Goal: Information Seeking & Learning: Compare options

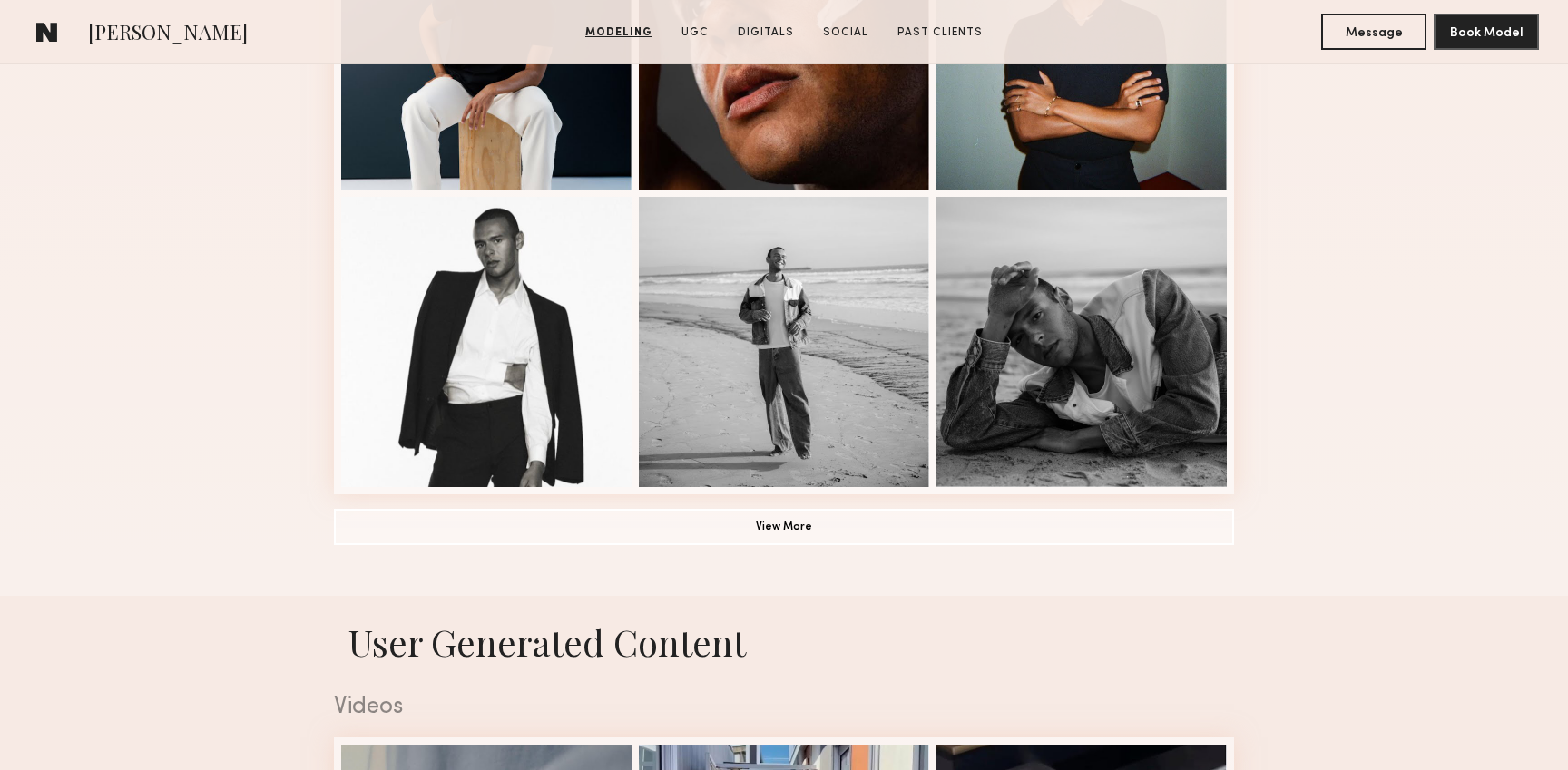
scroll to position [1250, 0]
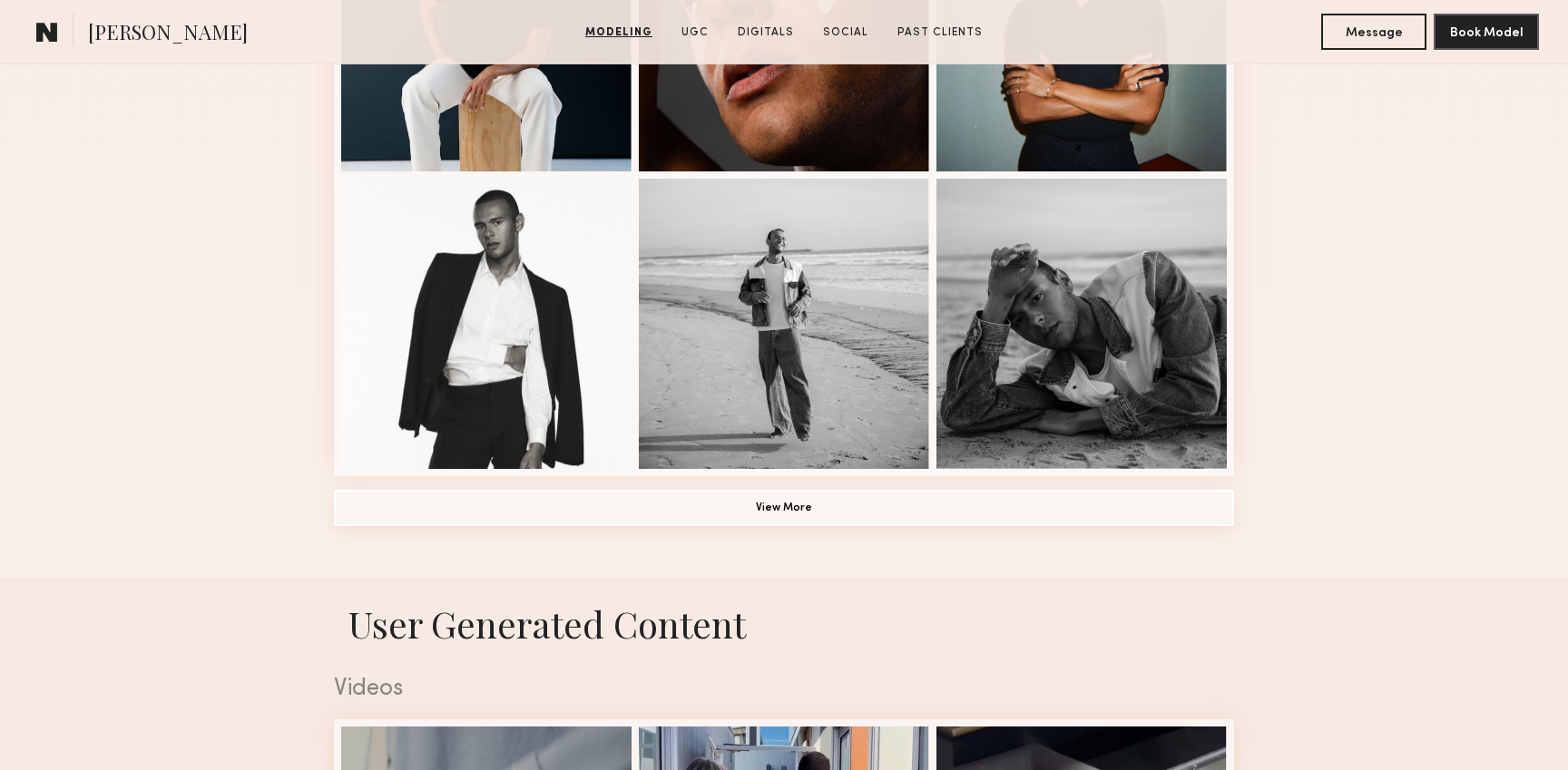
click at [820, 507] on button "View More" at bounding box center [784, 508] width 900 height 36
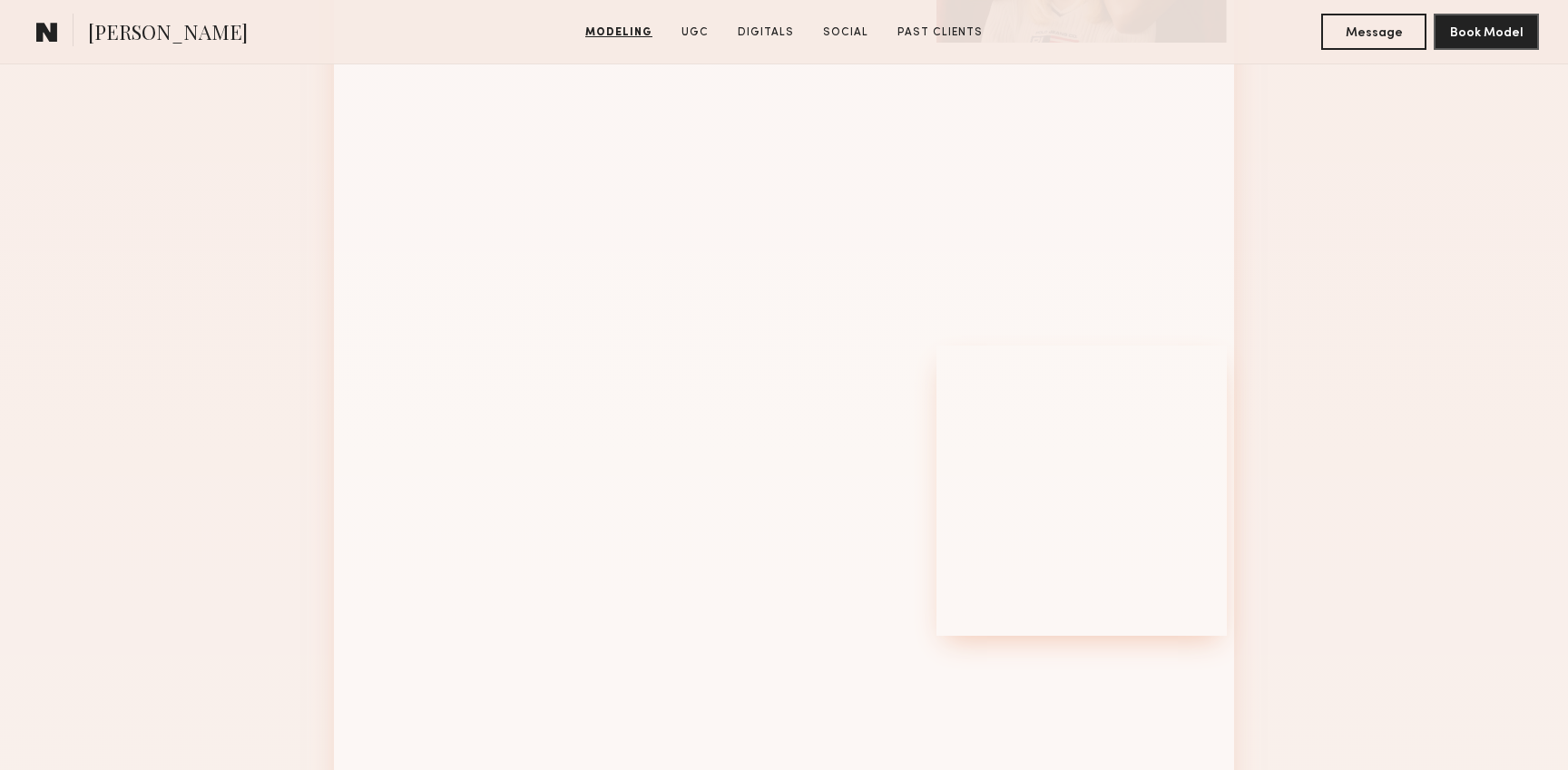
scroll to position [1977, 0]
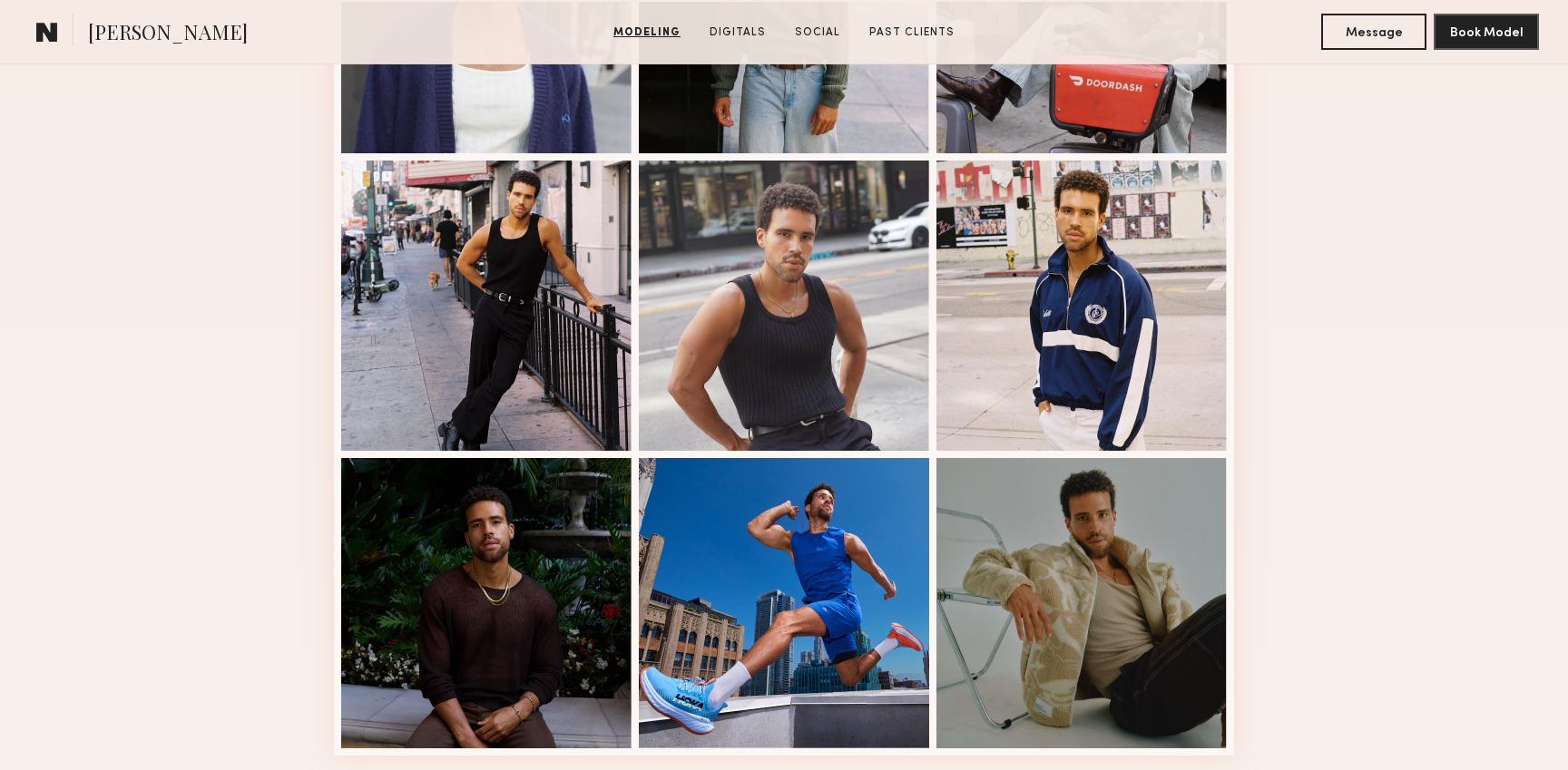
scroll to position [974, 0]
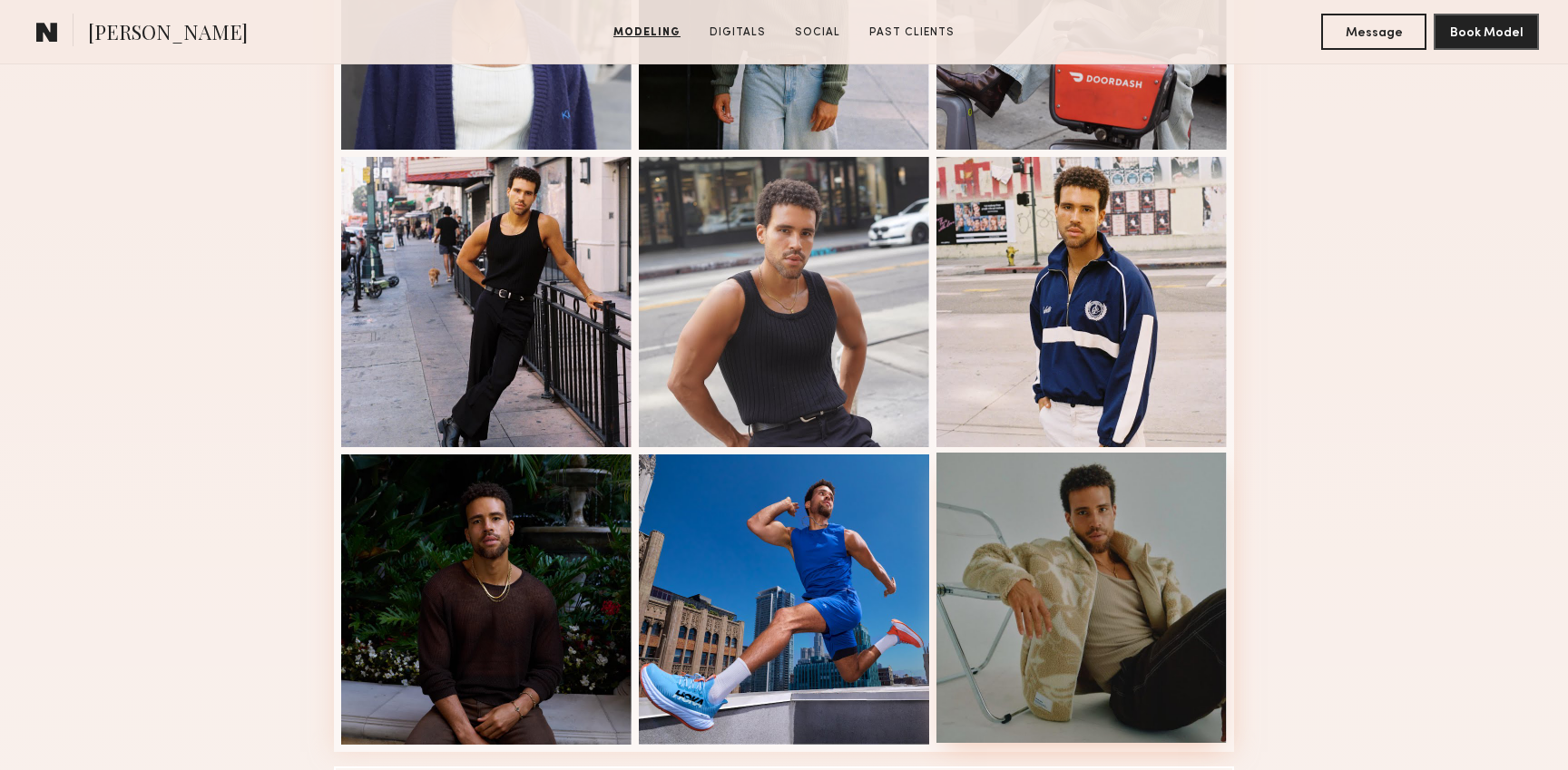
click at [1057, 584] on div at bounding box center [1081, 597] width 290 height 290
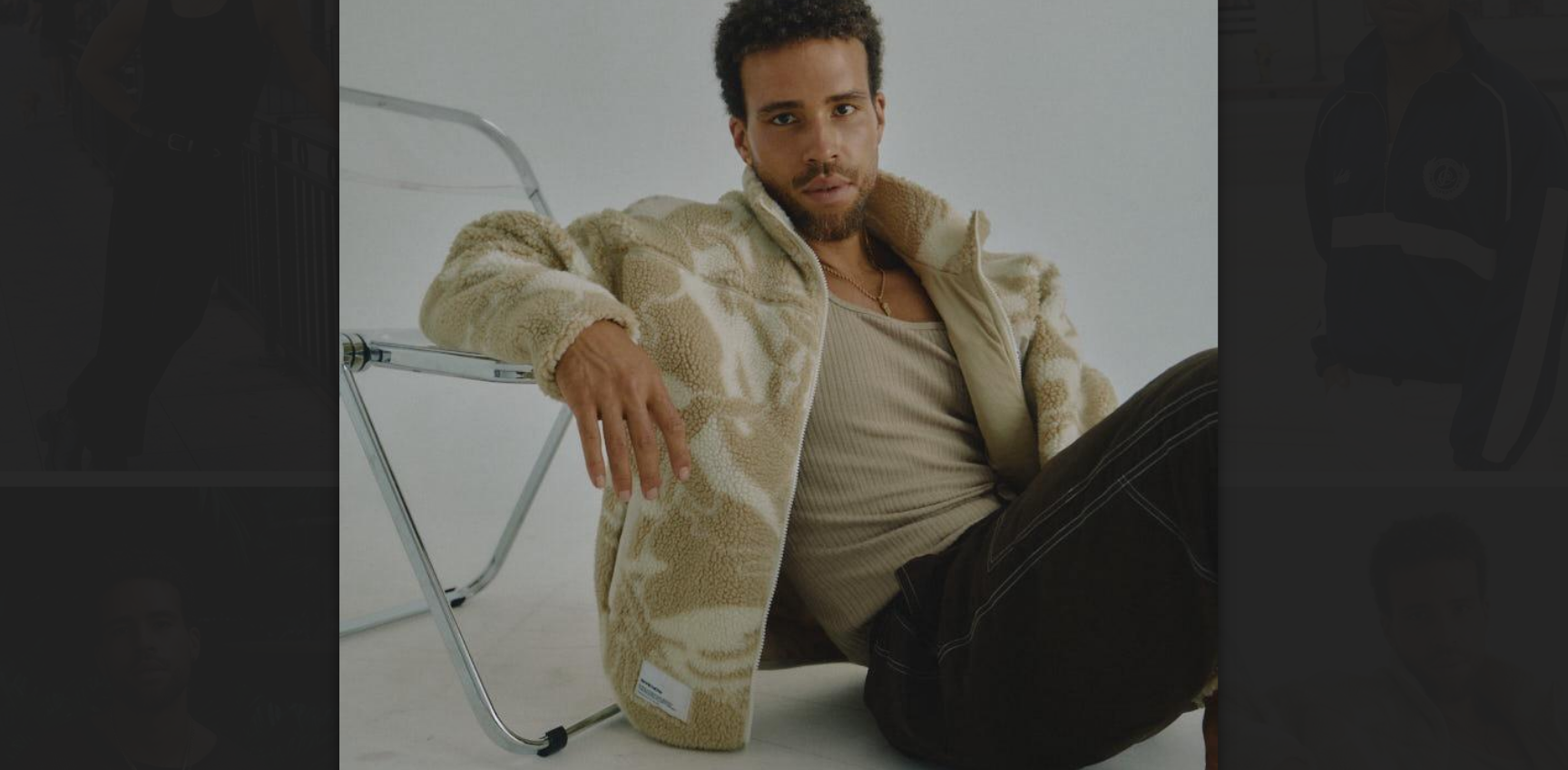
click at [508, 307] on div at bounding box center [784, 370] width 1568 height 683
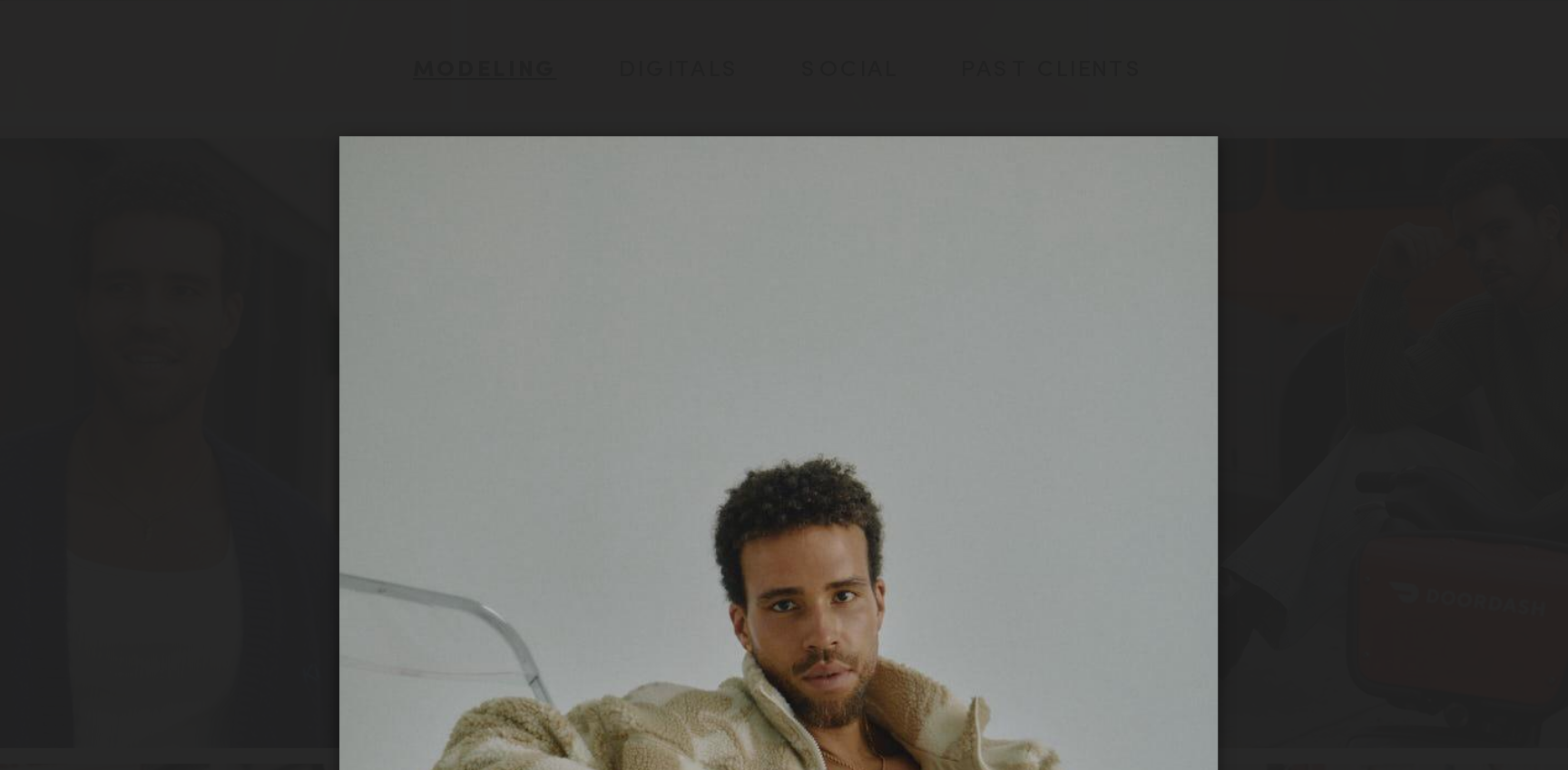
scroll to position [750, 0]
click at [1036, 46] on div at bounding box center [784, 370] width 1568 height 683
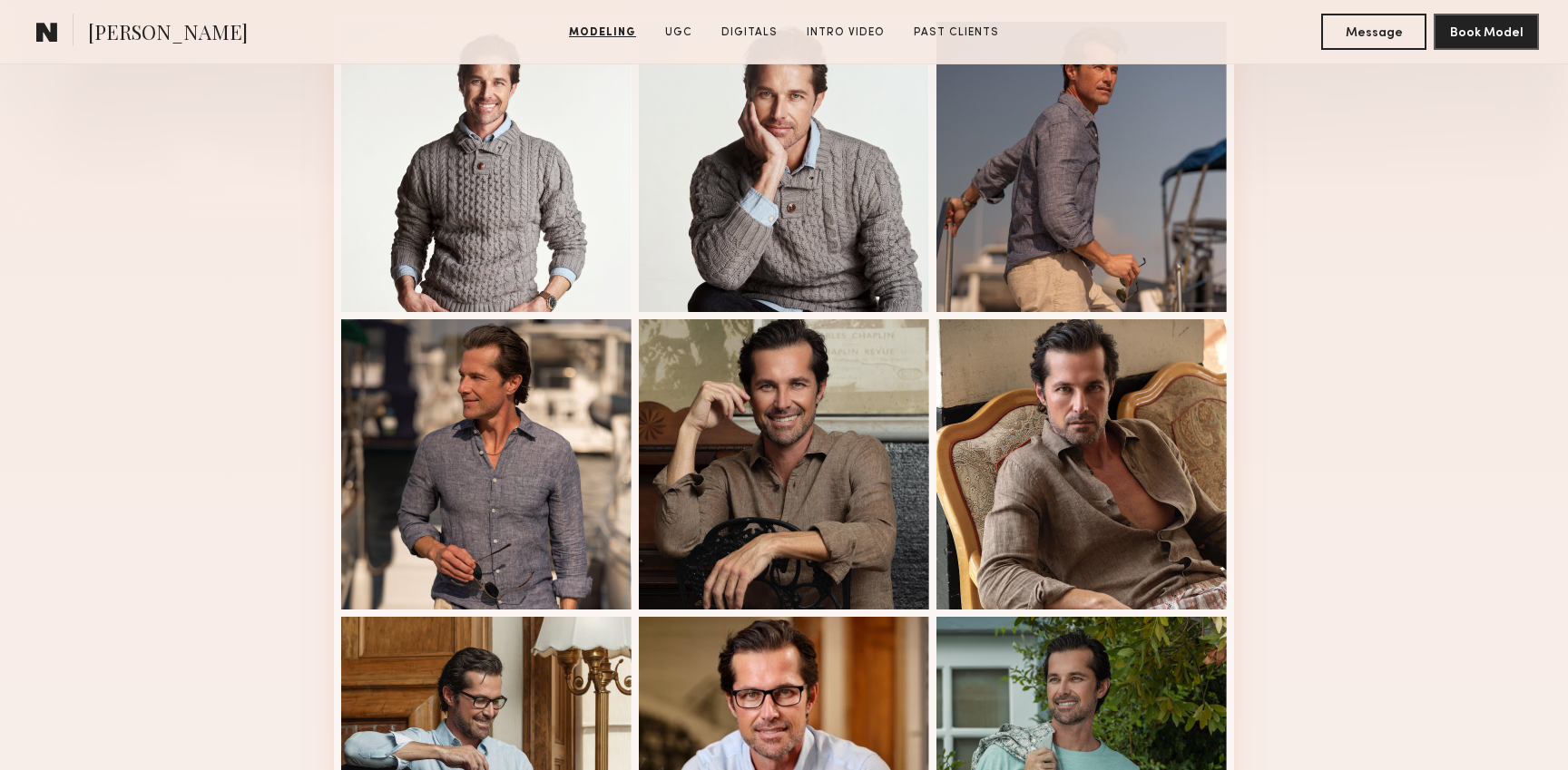
scroll to position [517, 0]
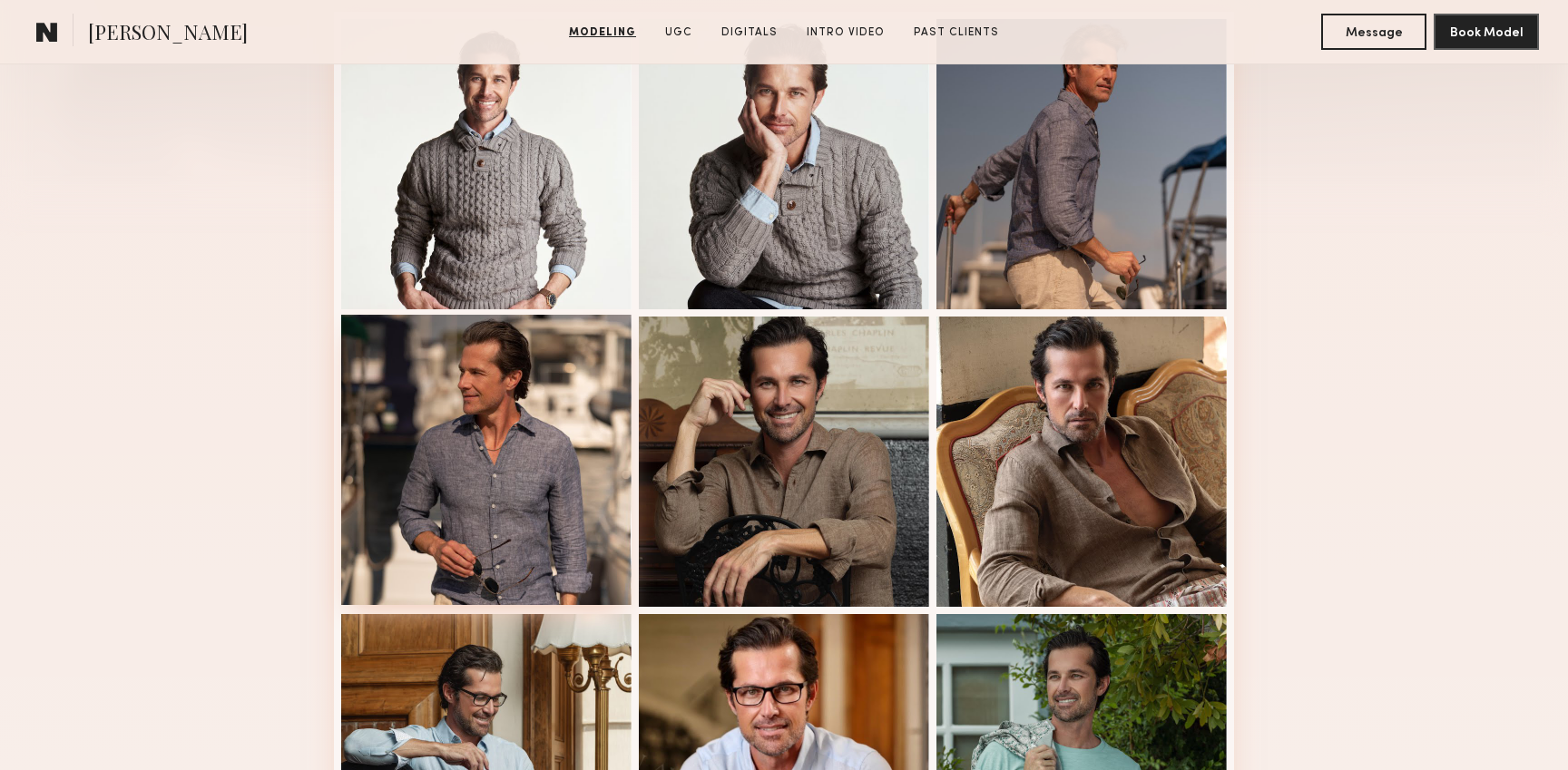
click at [581, 537] on div at bounding box center [486, 460] width 290 height 290
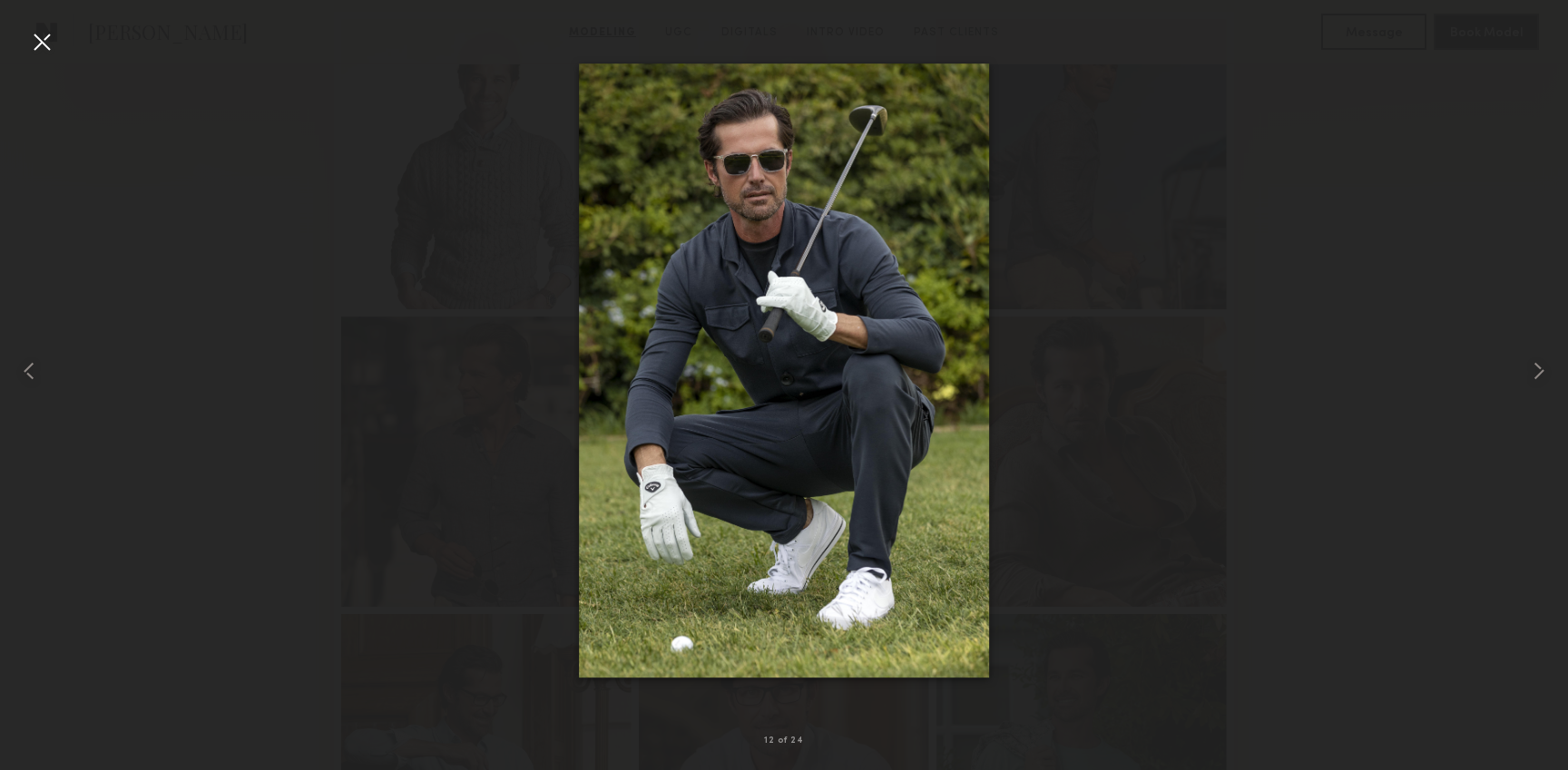
click at [1496, 199] on div at bounding box center [784, 370] width 1568 height 683
click at [1369, 155] on div at bounding box center [784, 370] width 1568 height 683
click at [49, 49] on div at bounding box center [42, 42] width 29 height 29
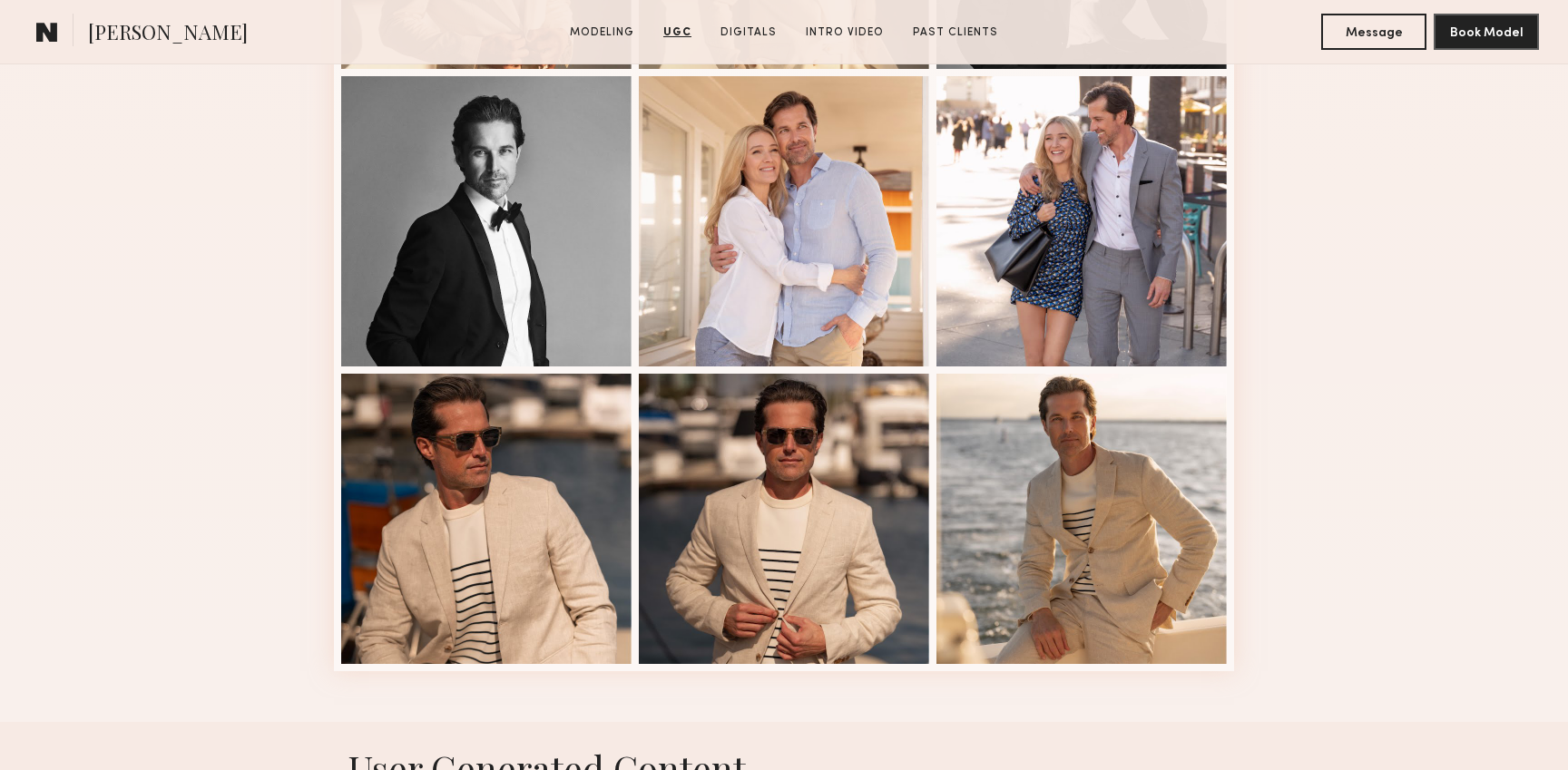
scroll to position [2242, 0]
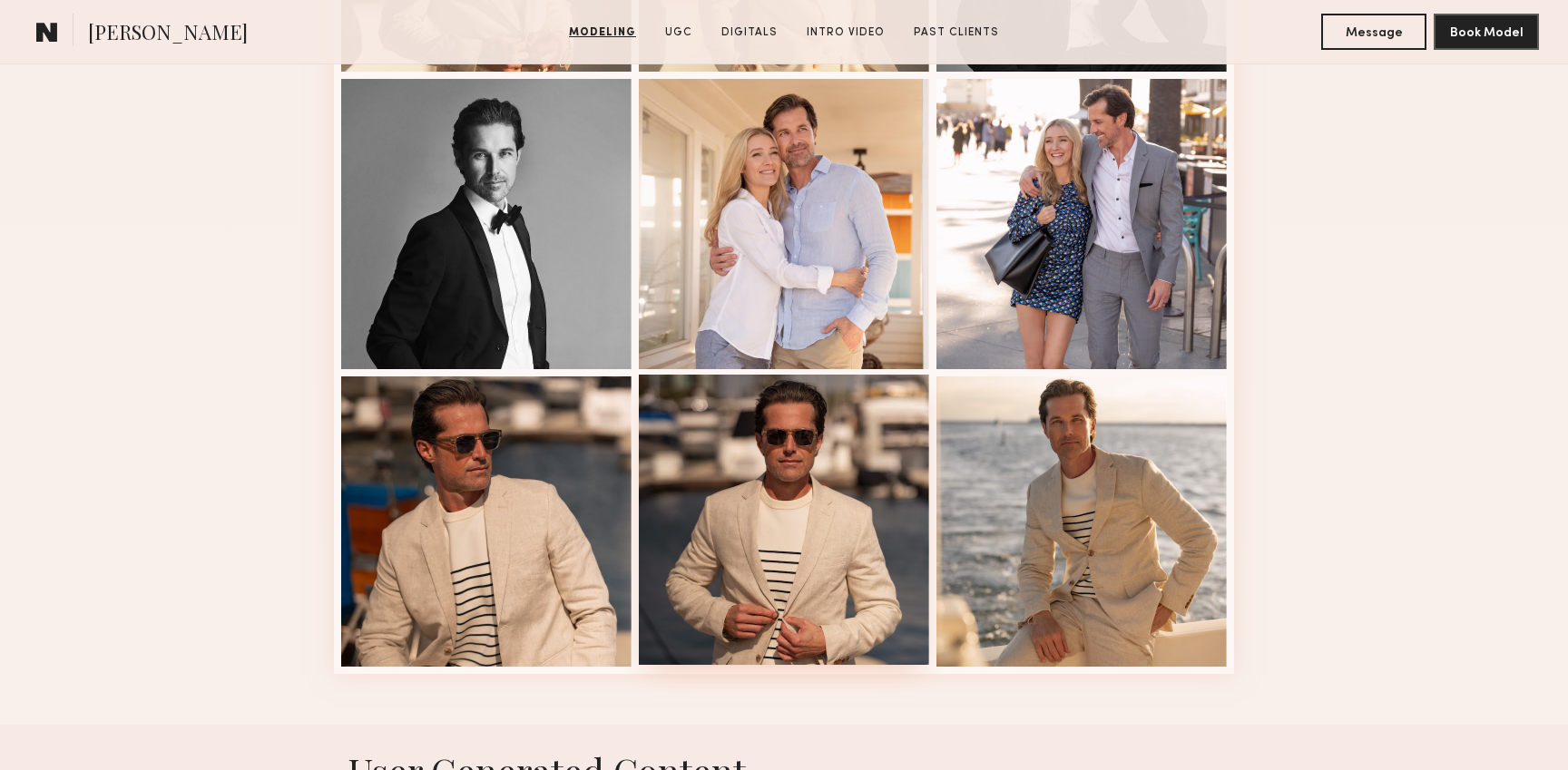
click at [787, 616] on div at bounding box center [784, 520] width 290 height 290
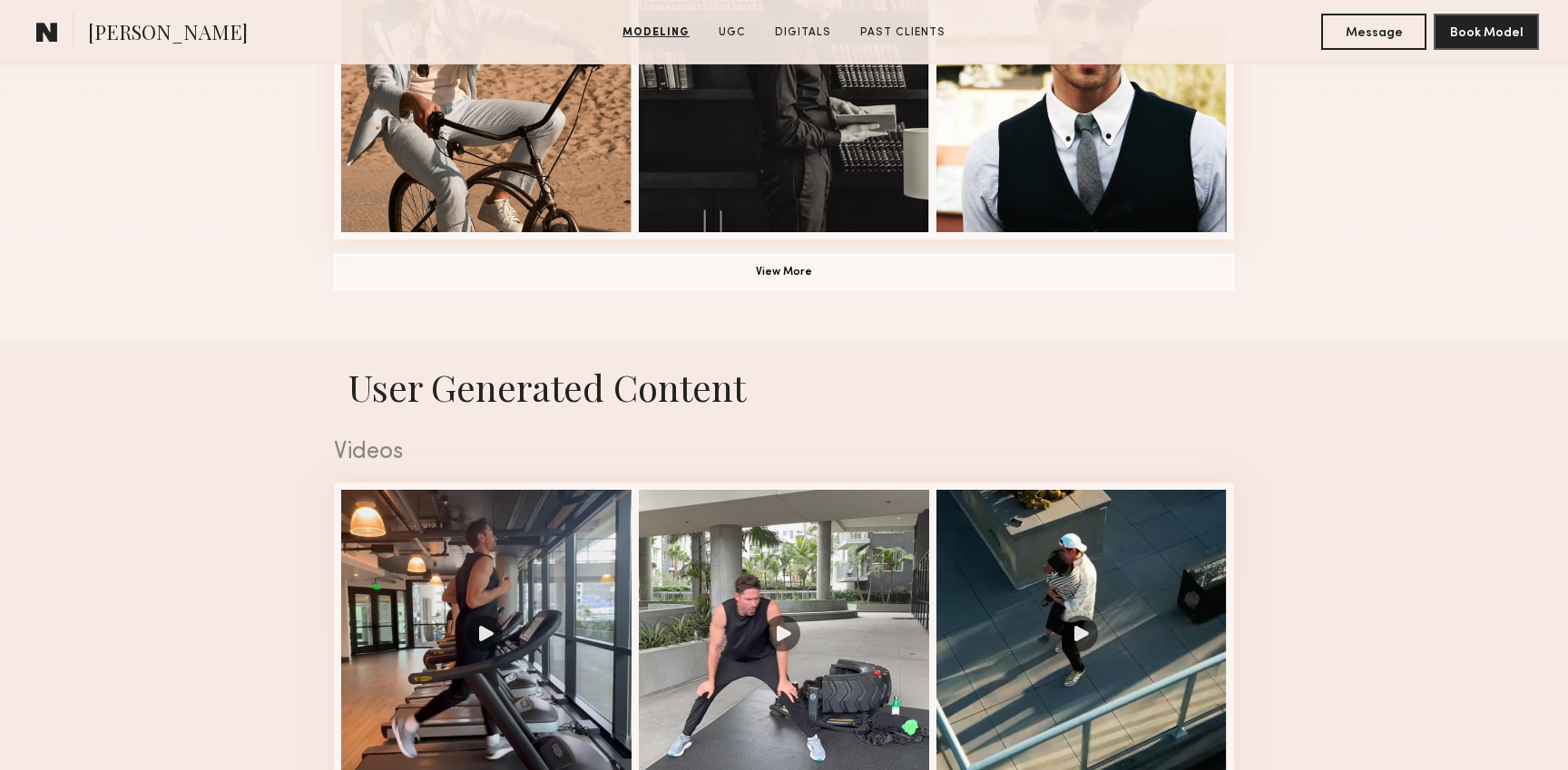
scroll to position [1488, 0]
click at [877, 267] on button "View More" at bounding box center [784, 270] width 900 height 36
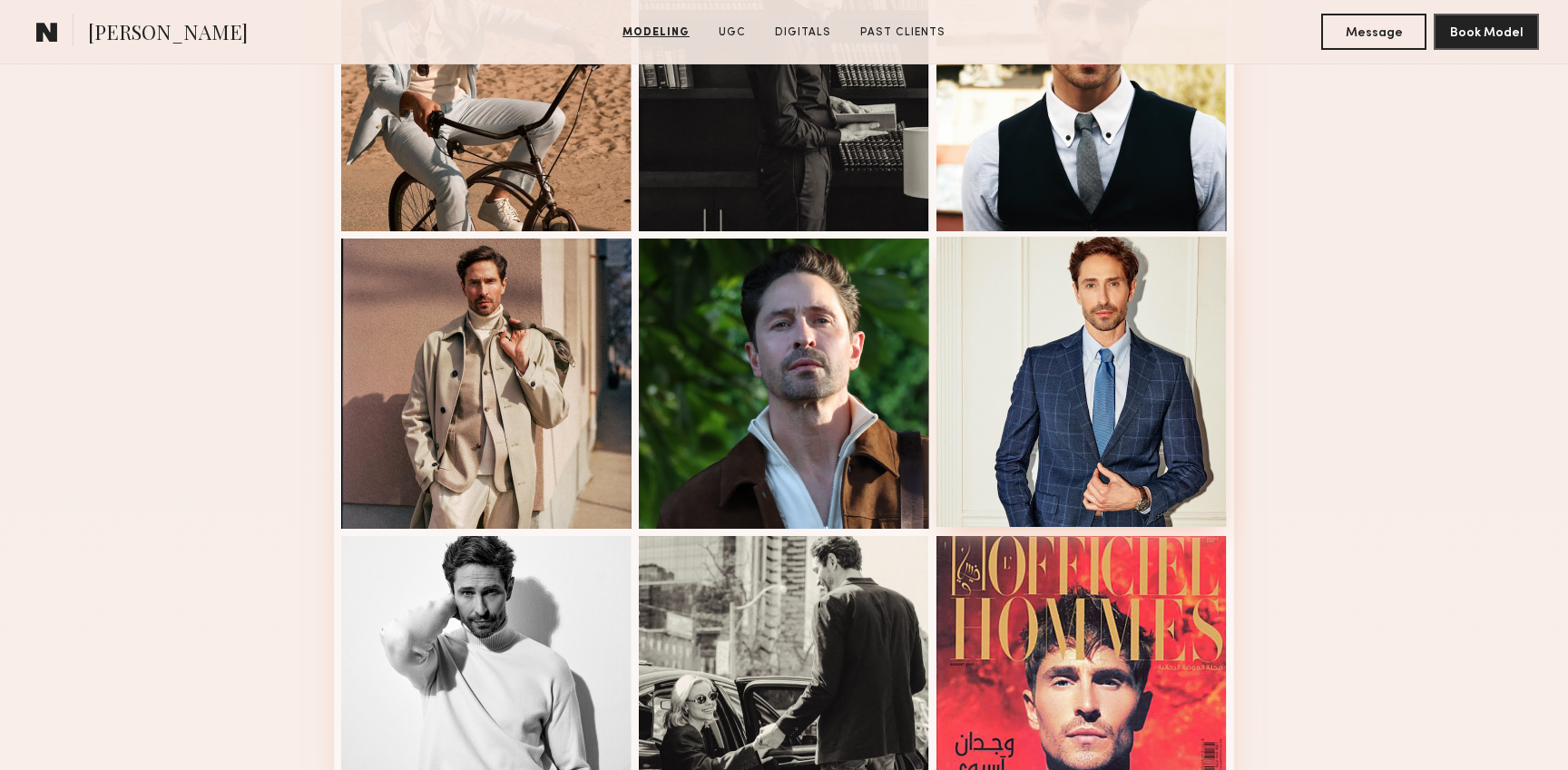
click at [1101, 460] on div at bounding box center [1081, 382] width 290 height 290
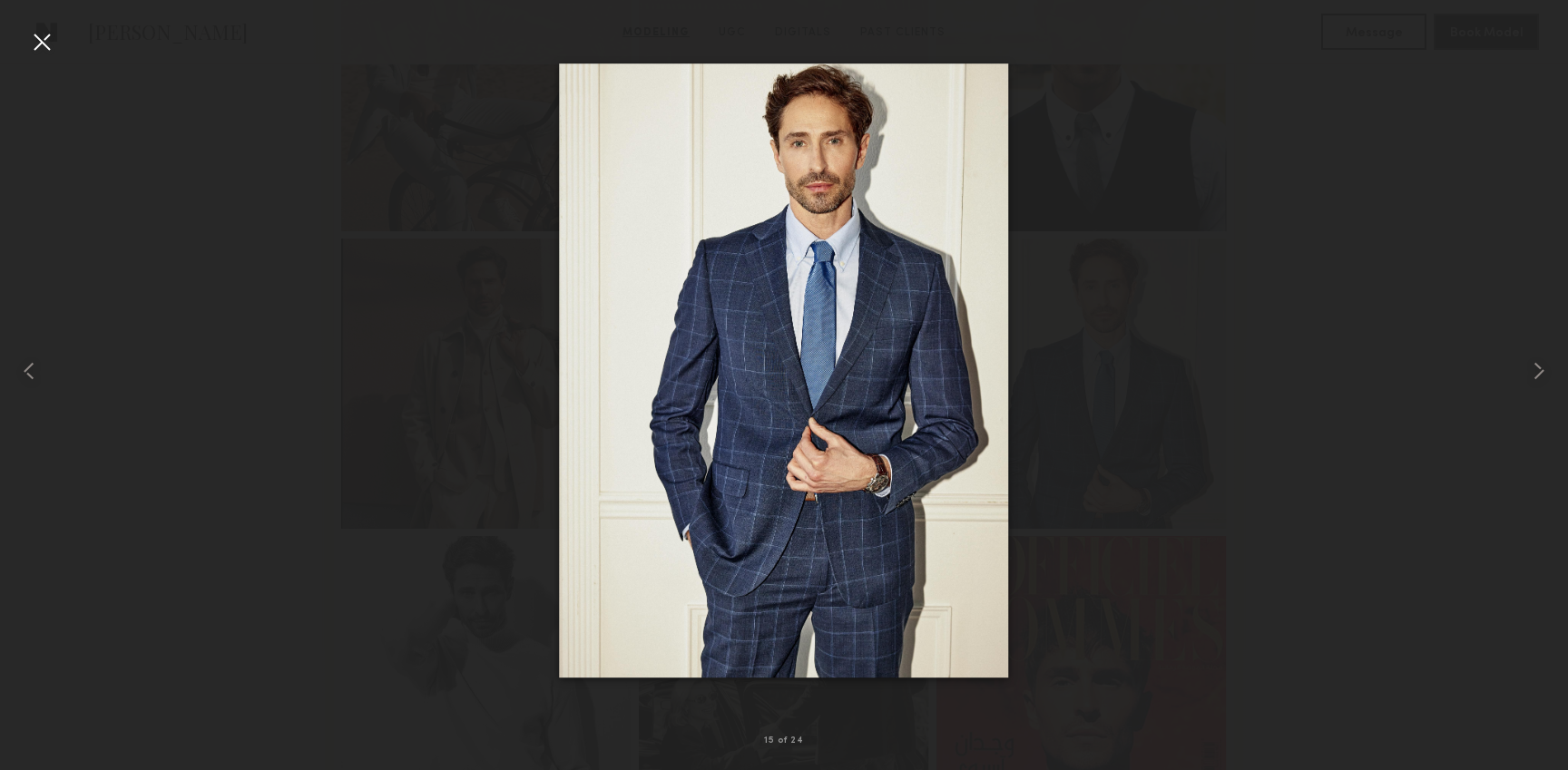
click at [1288, 225] on div at bounding box center [784, 370] width 1568 height 683
click at [41, 44] on div at bounding box center [42, 42] width 29 height 29
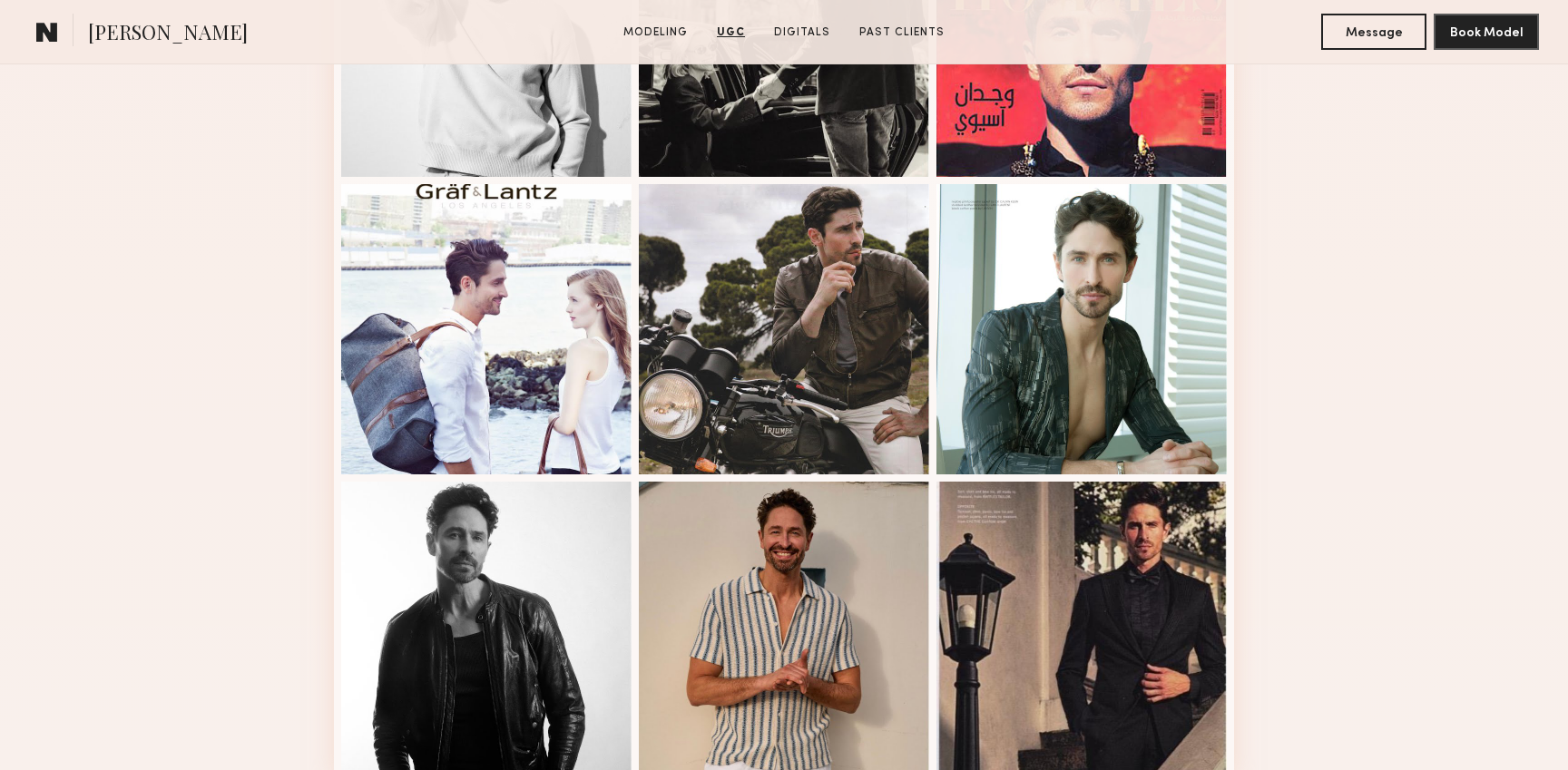
scroll to position [2136, 0]
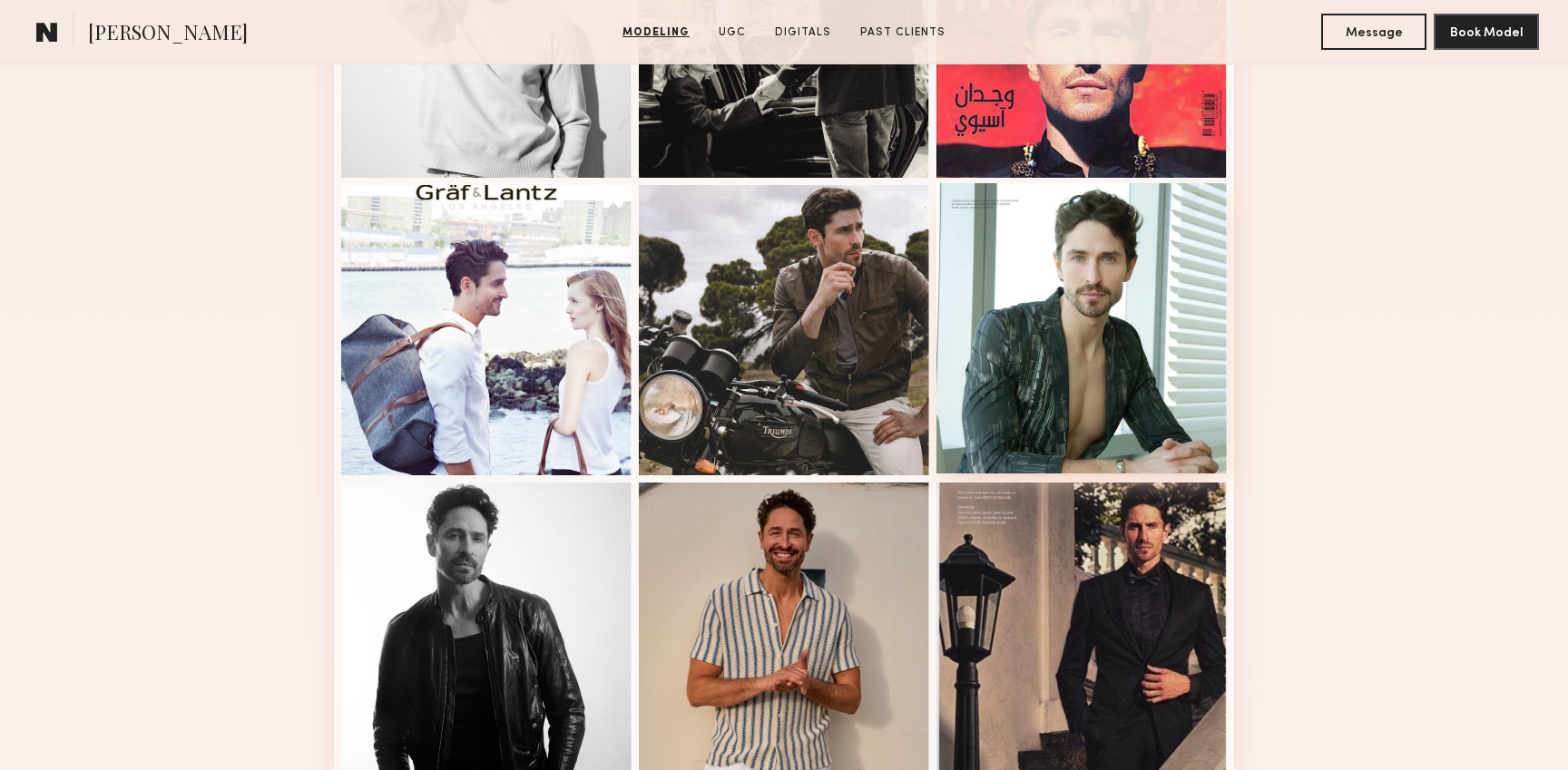
click at [1194, 330] on div at bounding box center [1081, 328] width 290 height 290
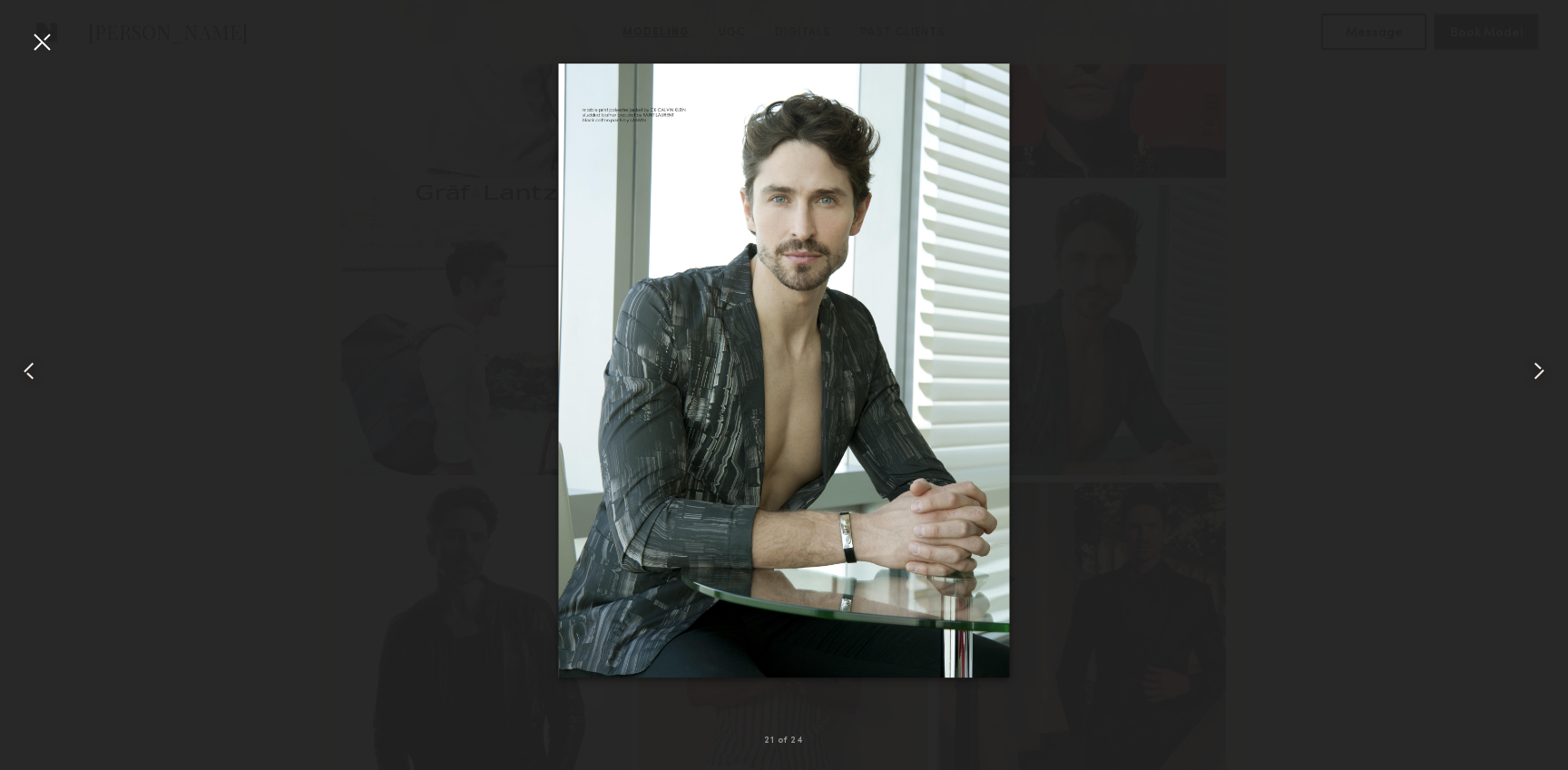
click at [1282, 224] on div at bounding box center [784, 370] width 1568 height 683
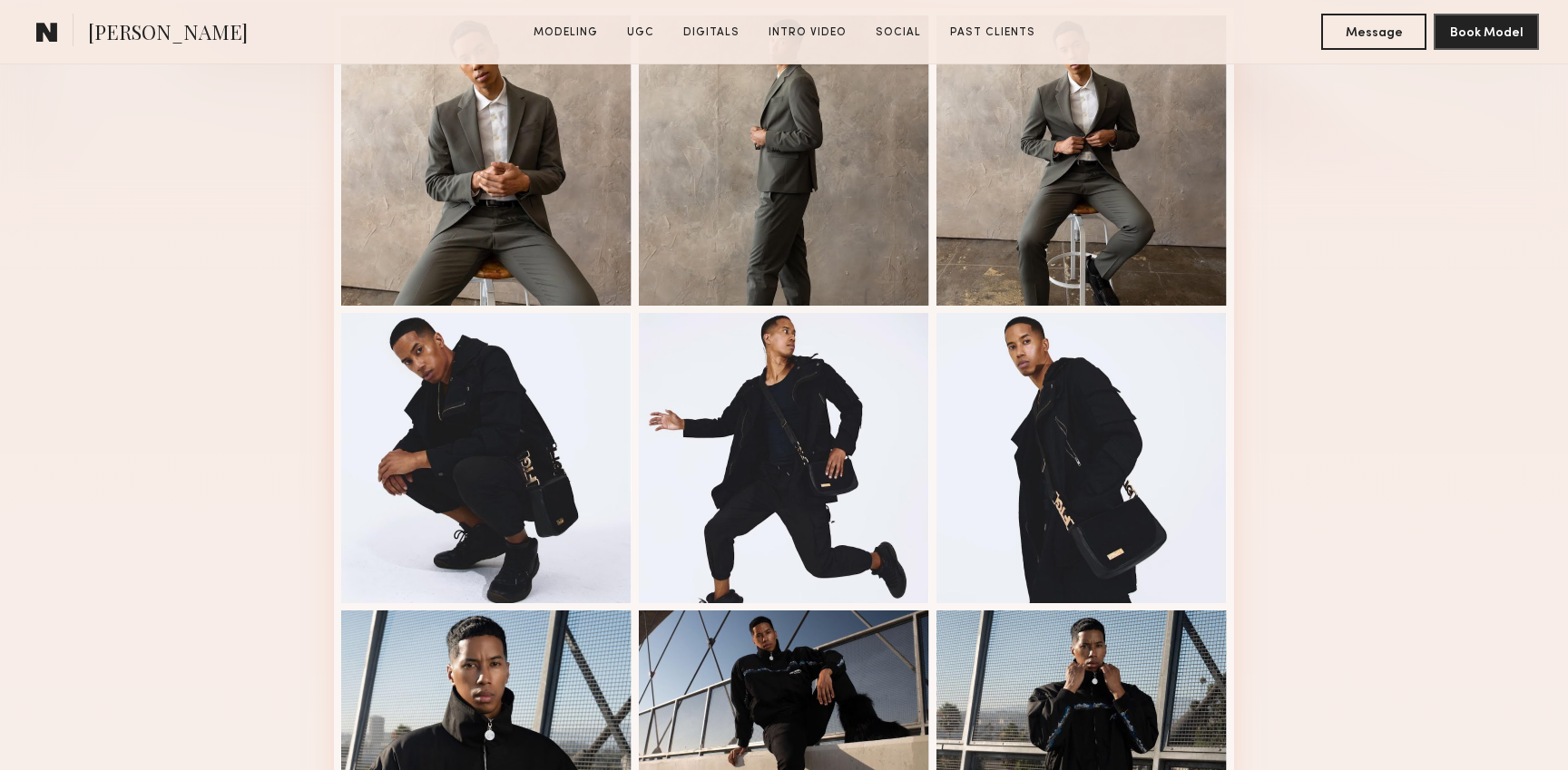
scroll to position [524, 0]
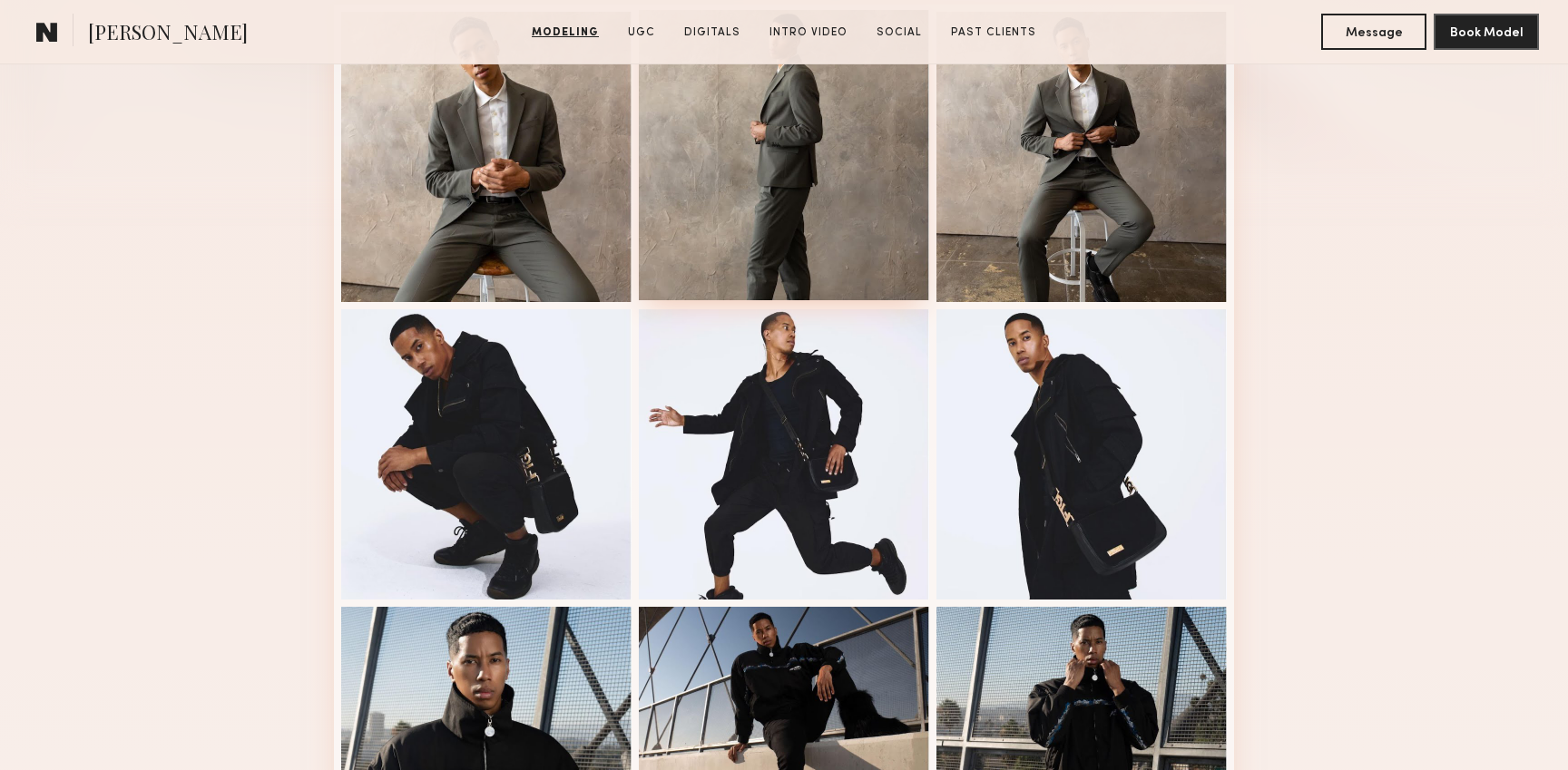
click at [831, 217] on div at bounding box center [784, 155] width 290 height 290
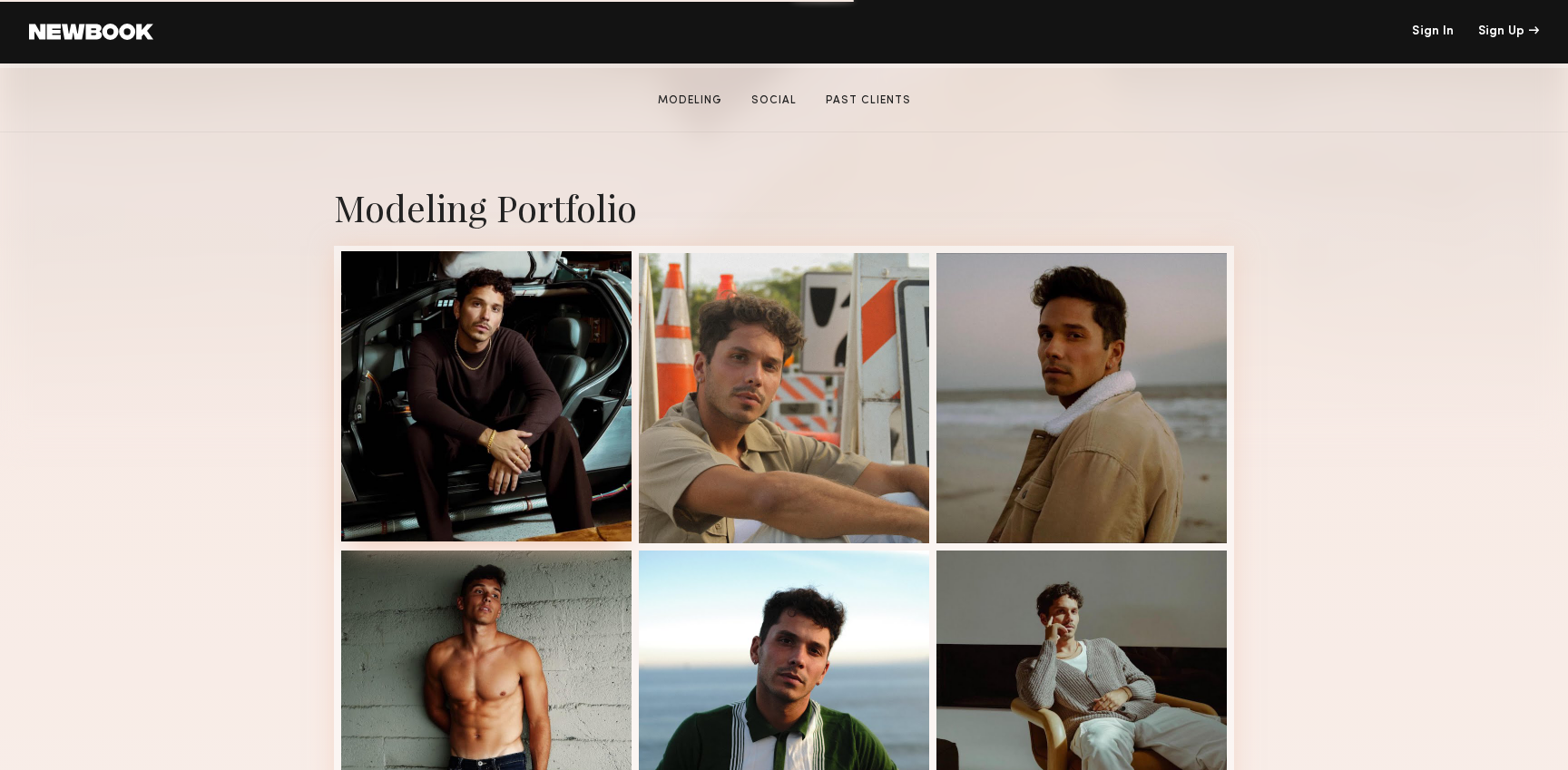
scroll to position [285, 0]
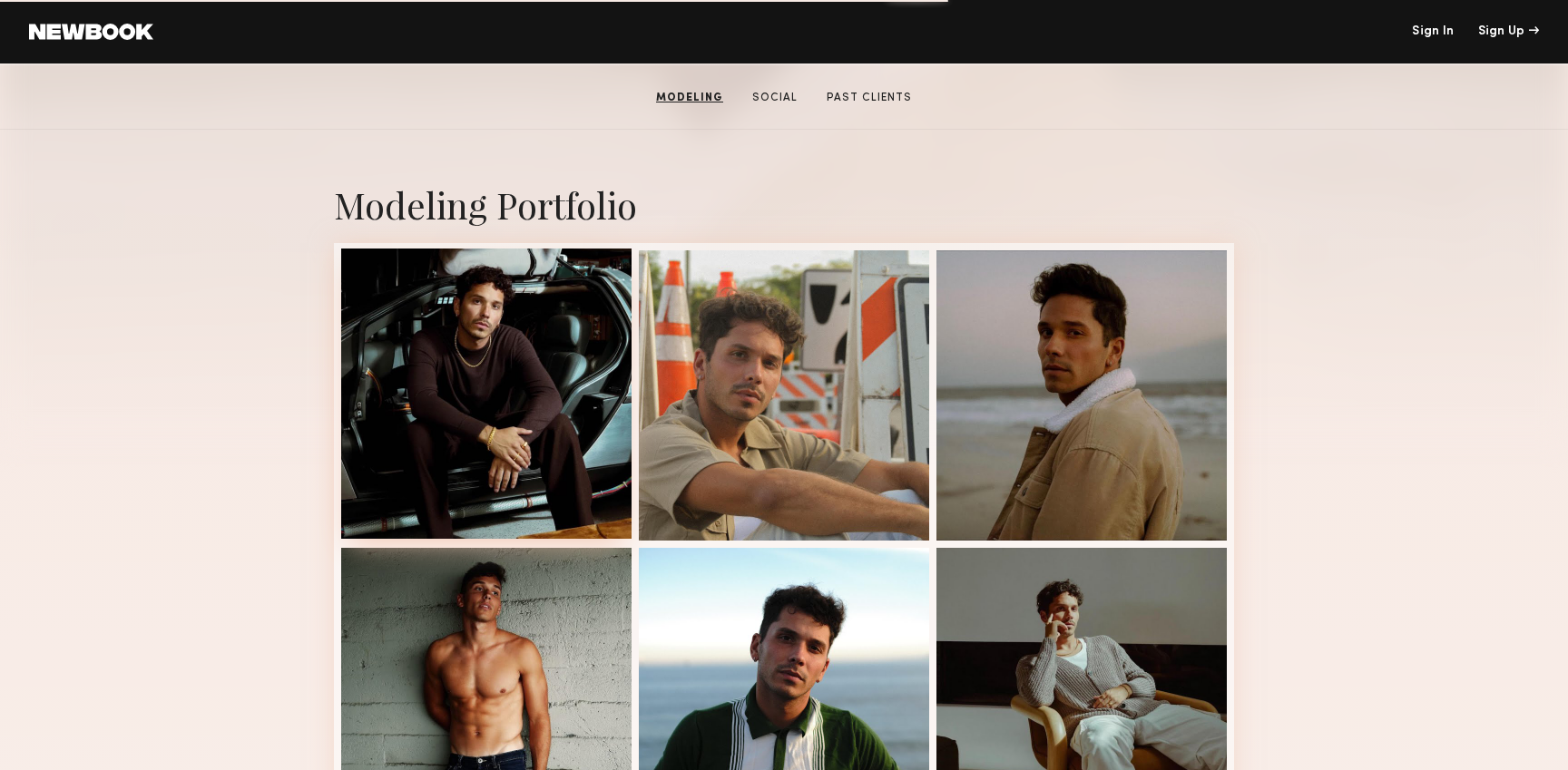
click at [536, 456] on div at bounding box center [486, 393] width 290 height 290
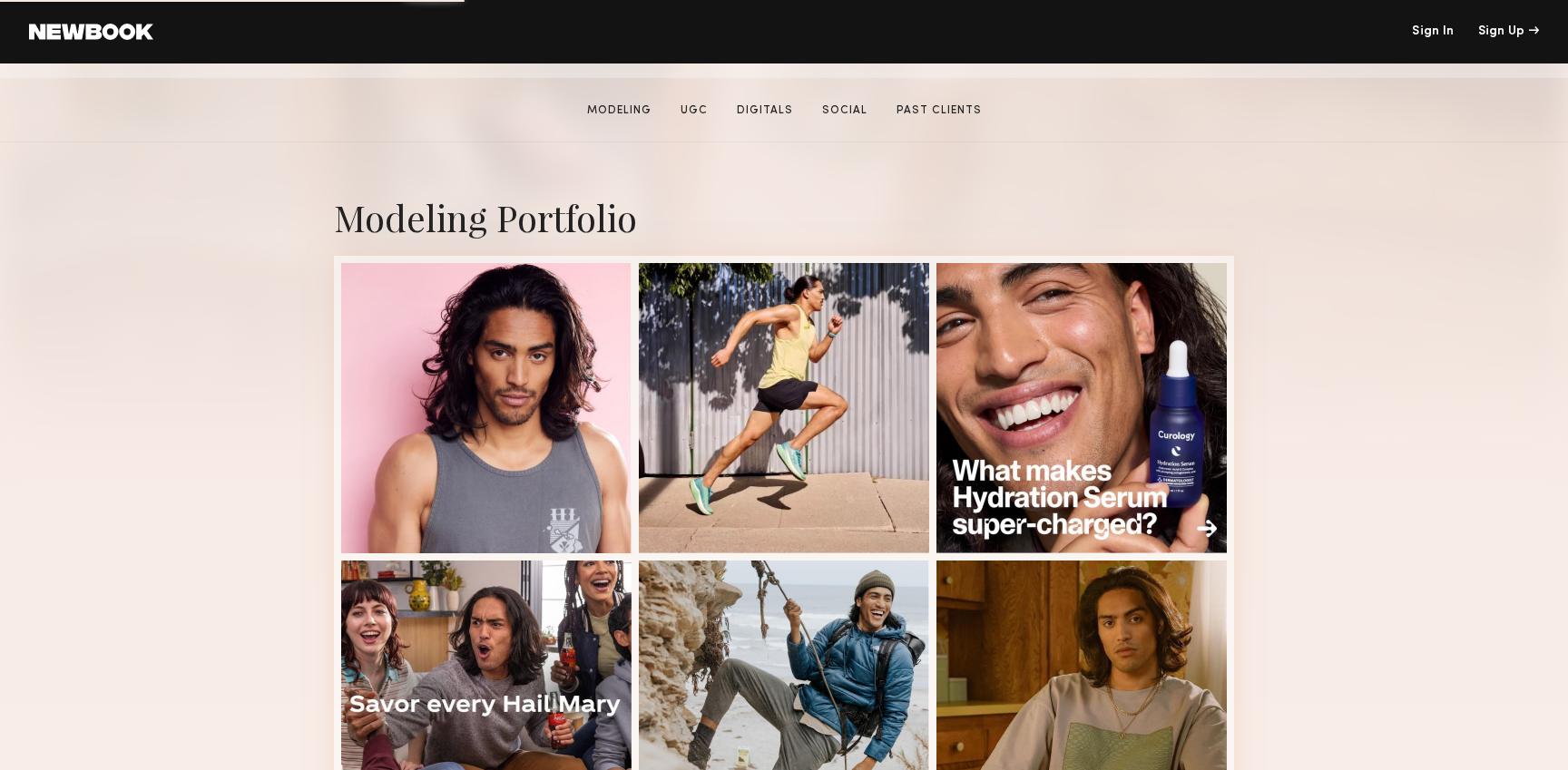
scroll to position [274, 0]
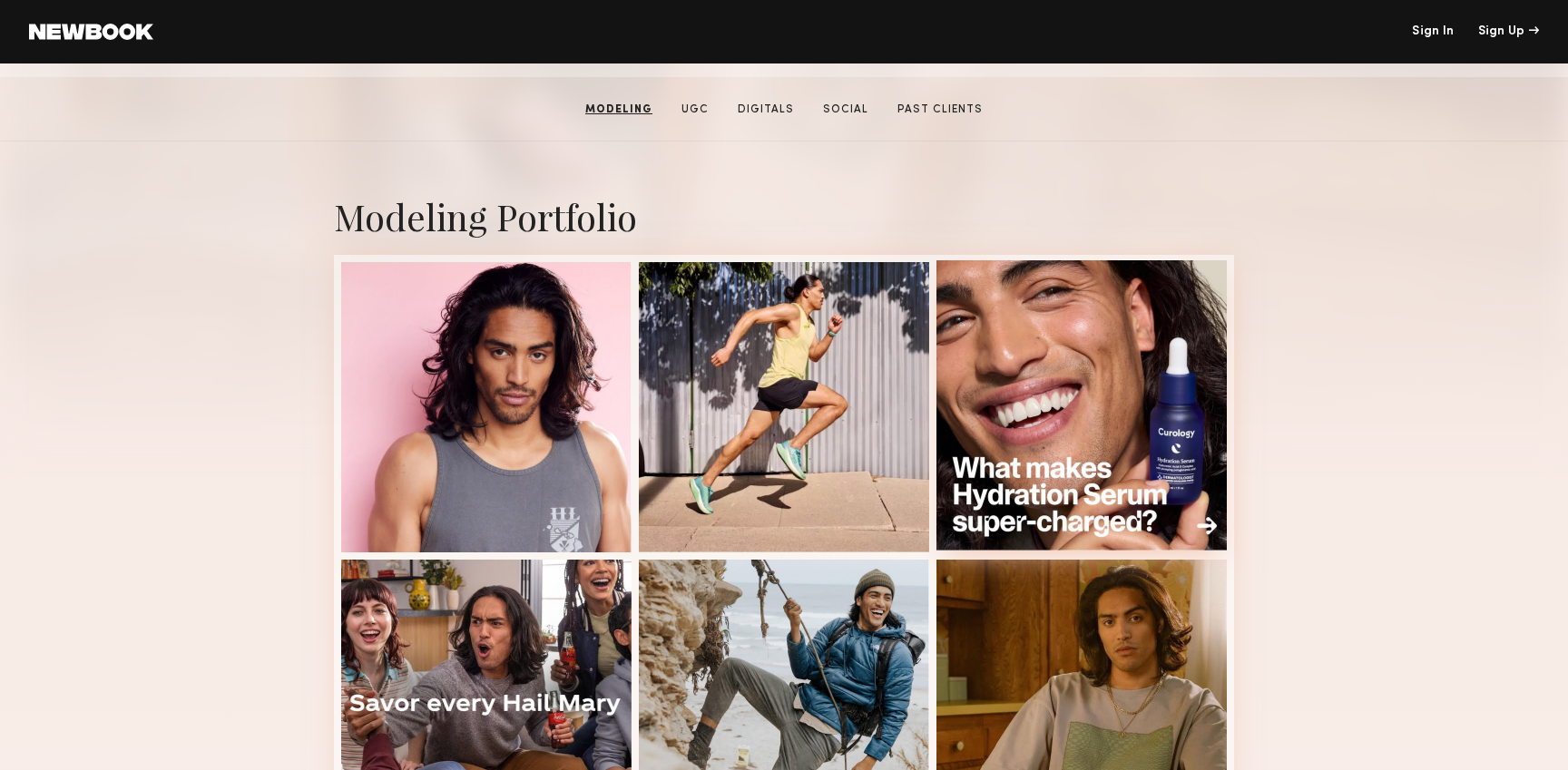
click at [1061, 404] on div at bounding box center [1081, 406] width 290 height 290
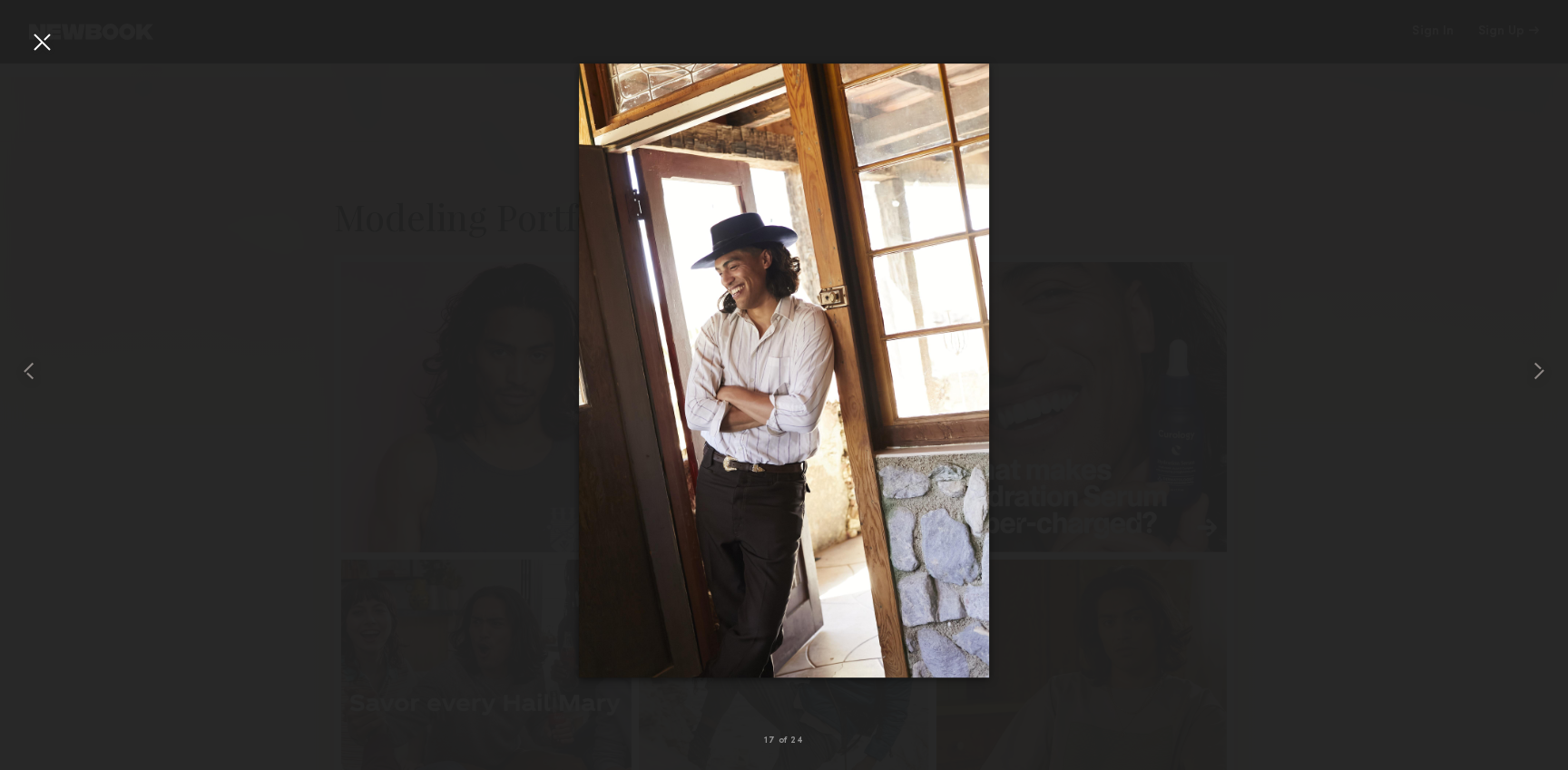
click at [1056, 120] on div at bounding box center [784, 370] width 1568 height 683
click at [52, 44] on div at bounding box center [42, 42] width 29 height 29
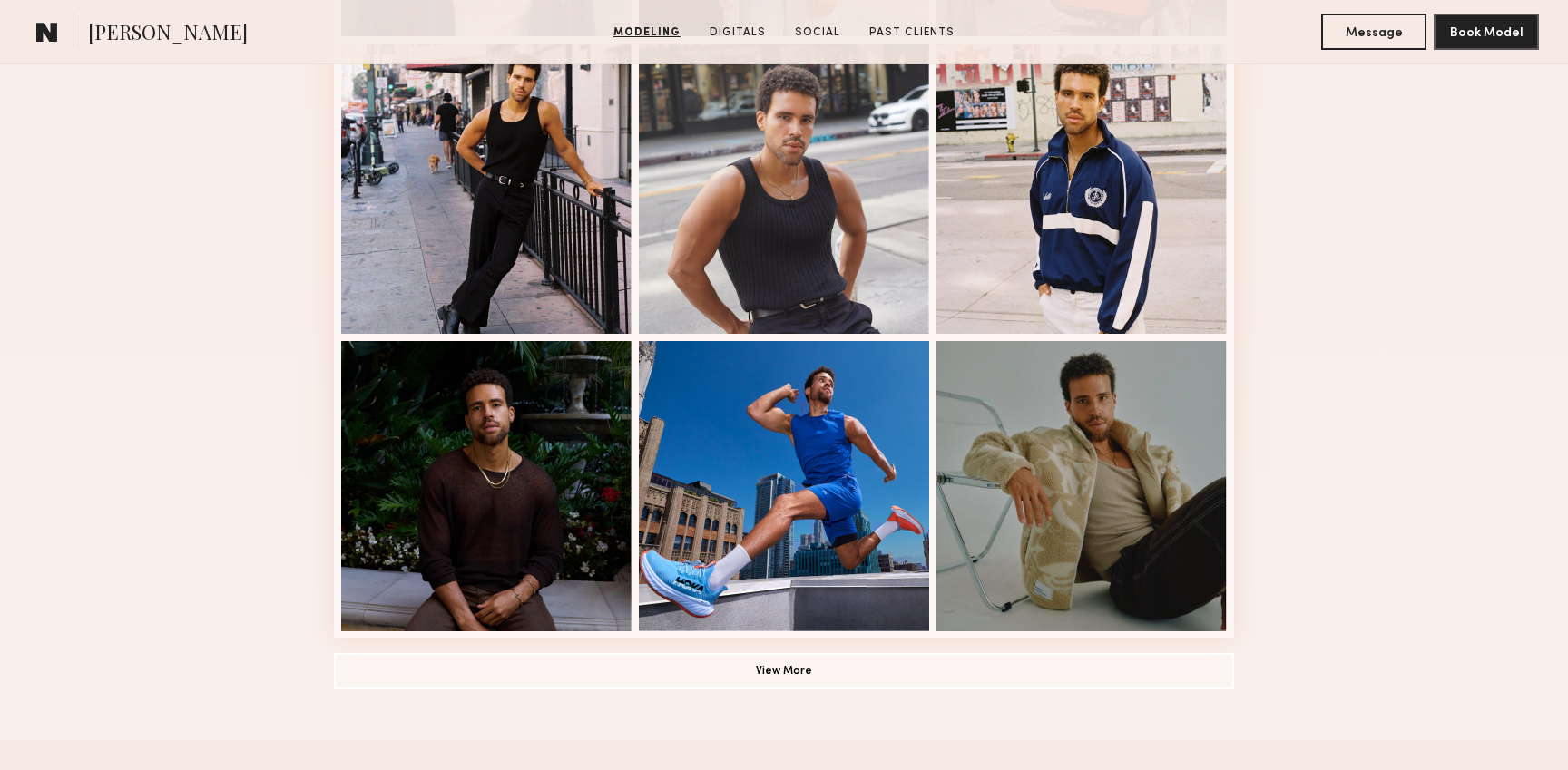
scroll to position [1089, 0]
click at [817, 665] on button "View More" at bounding box center [784, 670] width 900 height 36
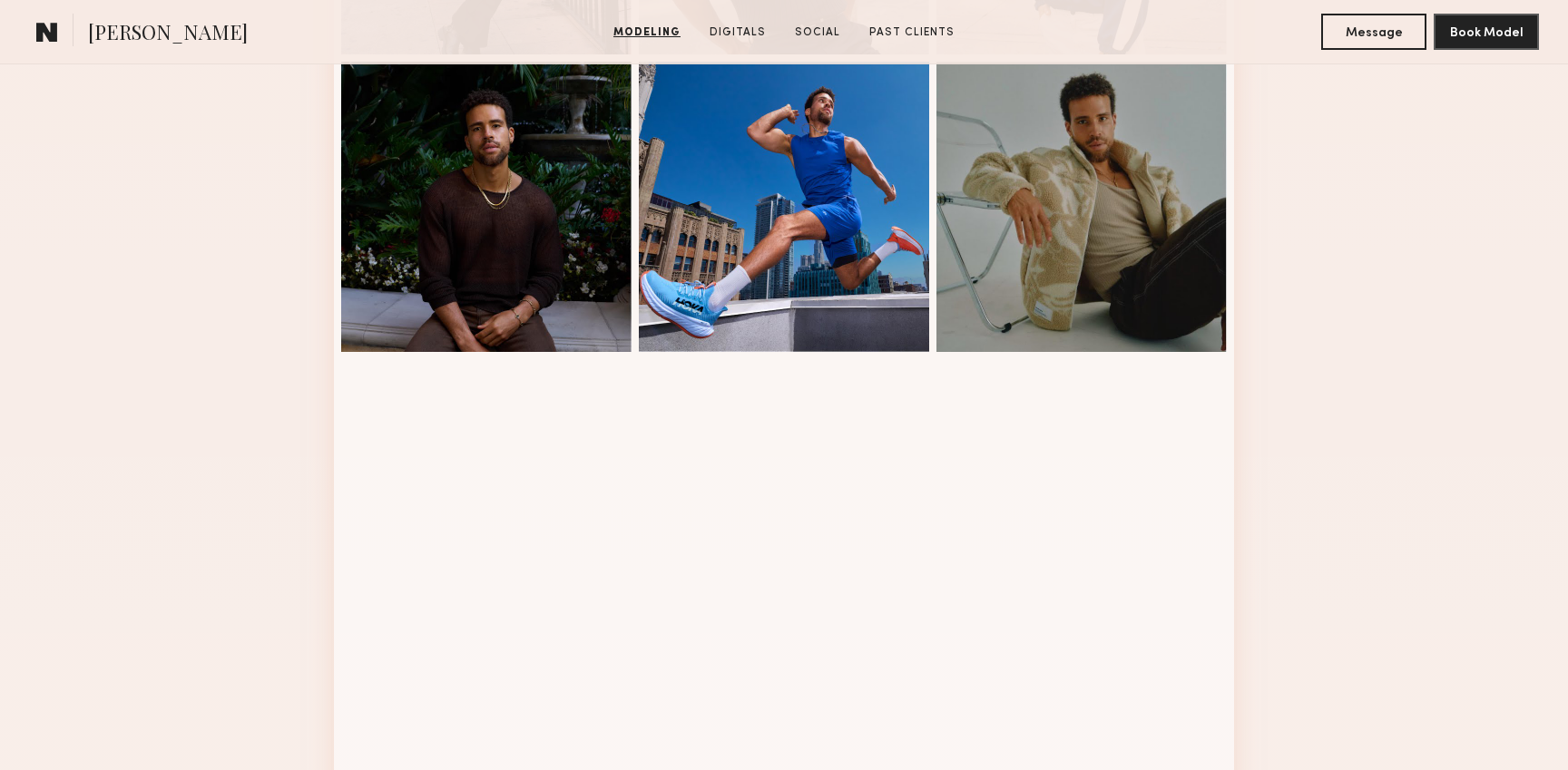
scroll to position [1356, 0]
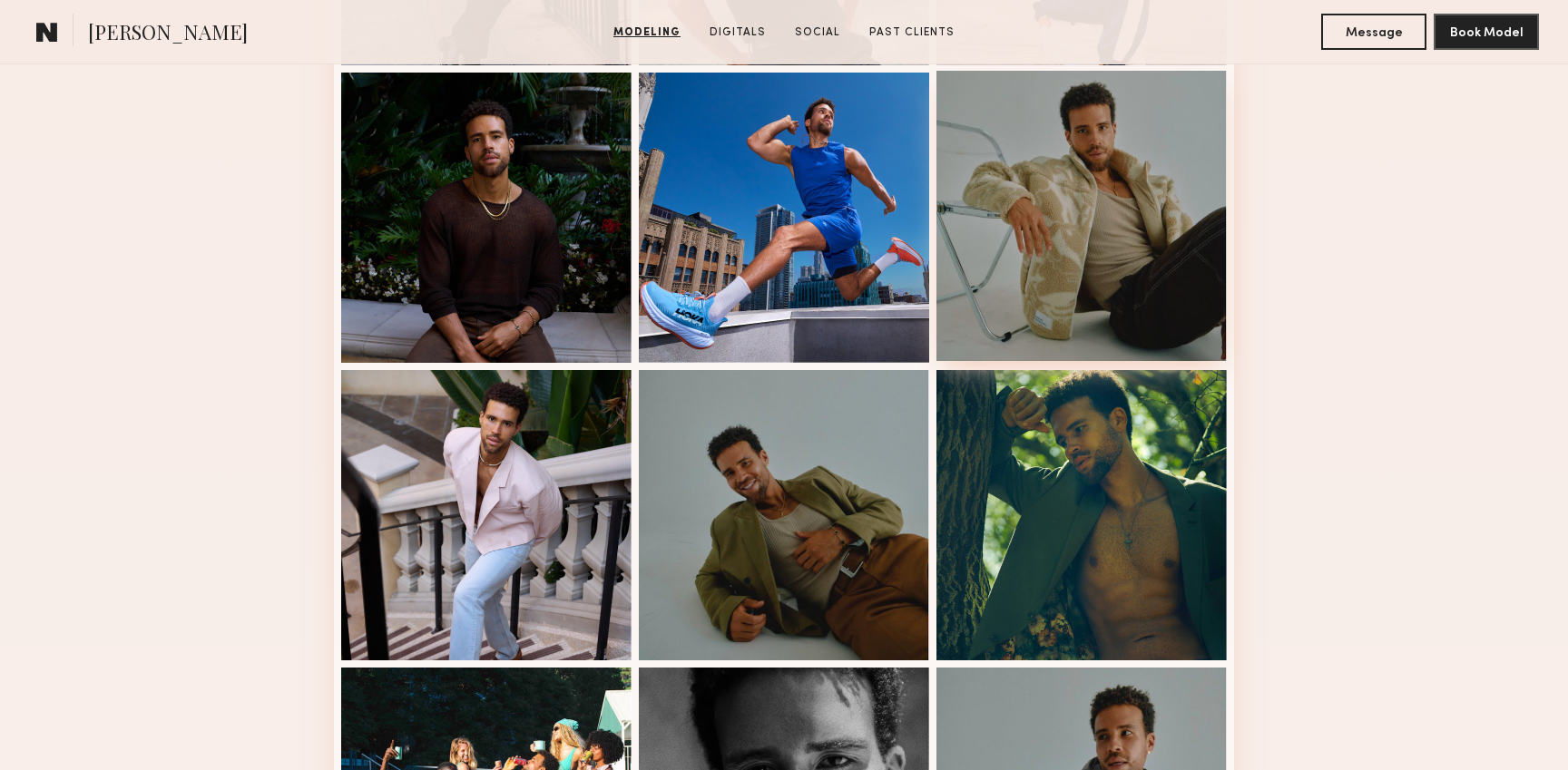
click at [1120, 253] on div at bounding box center [1081, 216] width 290 height 290
